Goal: Task Accomplishment & Management: Manage account settings

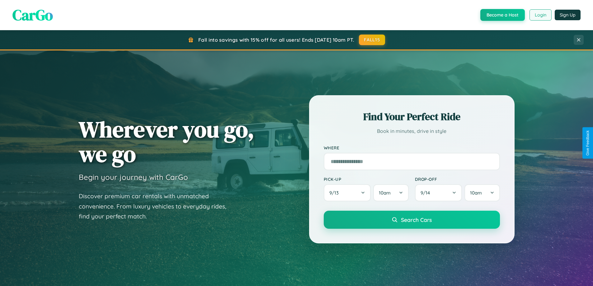
click at [540, 15] on button "Login" at bounding box center [541, 14] width 22 height 11
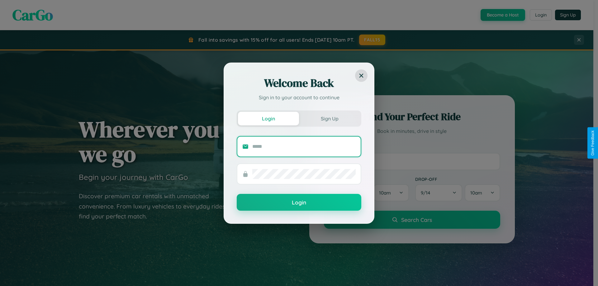
click at [304, 146] on input "text" at bounding box center [303, 147] width 103 height 10
type input "**********"
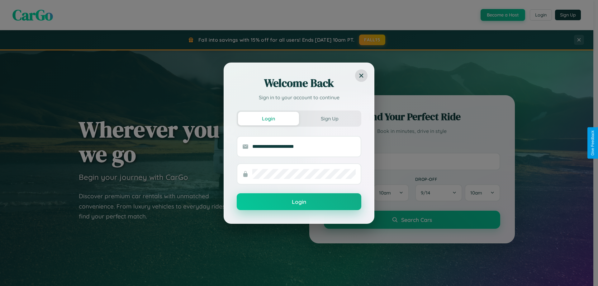
click at [299, 202] on button "Login" at bounding box center [299, 201] width 125 height 17
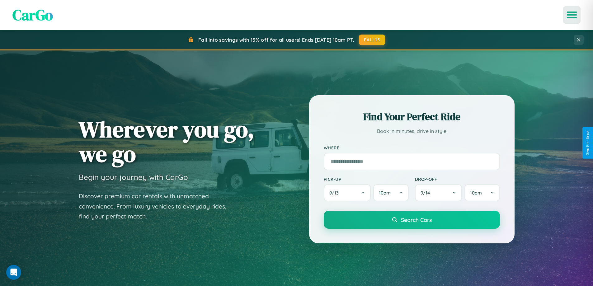
click at [572, 15] on icon "Open menu" at bounding box center [572, 15] width 9 height 6
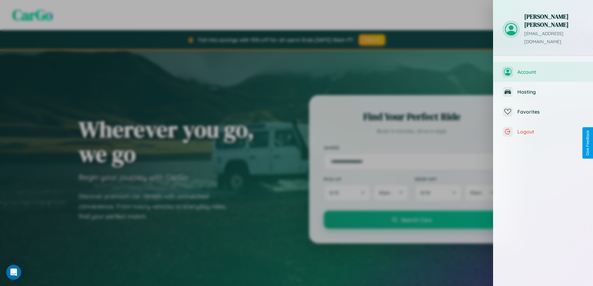
click at [544, 69] on span "Account" at bounding box center [551, 72] width 66 height 6
